Goal: Navigation & Orientation: Find specific page/section

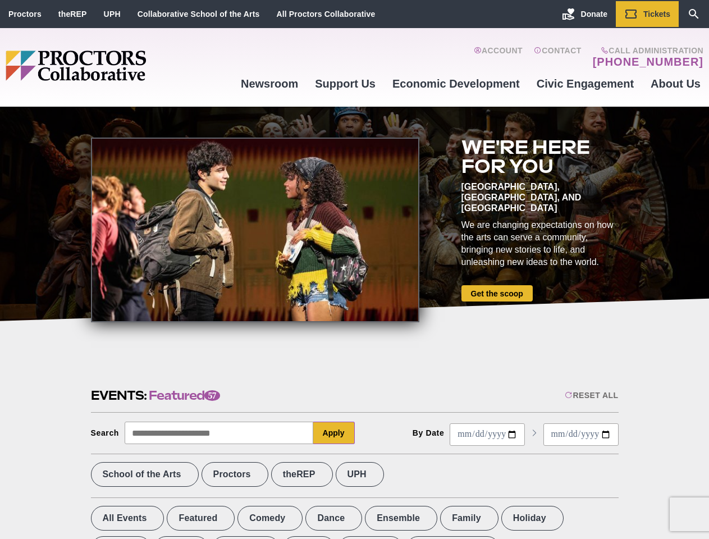
click at [354, 270] on div at bounding box center [255, 230] width 329 height 185
click at [591, 395] on div "Reset All" at bounding box center [591, 395] width 53 height 9
click at [334, 433] on button "Apply" at bounding box center [334, 433] width 42 height 22
